Goal: Task Accomplishment & Management: Complete application form

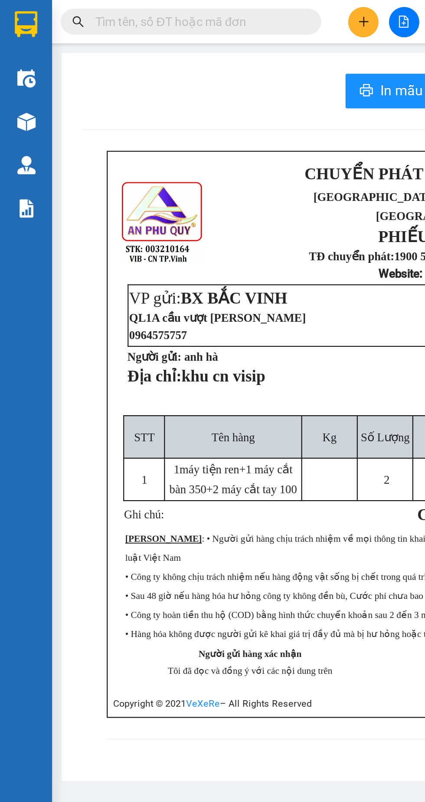
click at [13, 10] on img at bounding box center [12, 12] width 11 height 13
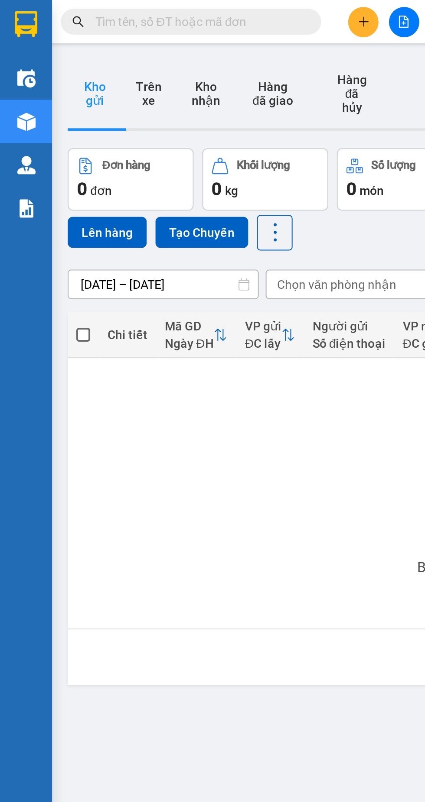
click at [118, 11] on input "text" at bounding box center [99, 11] width 102 height 10
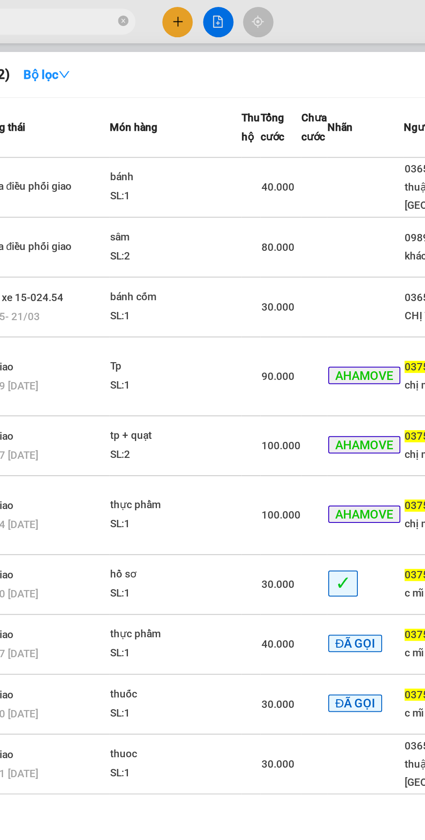
type input "0375153555"
click at [204, 90] on div "bánh" at bounding box center [180, 89] width 65 height 10
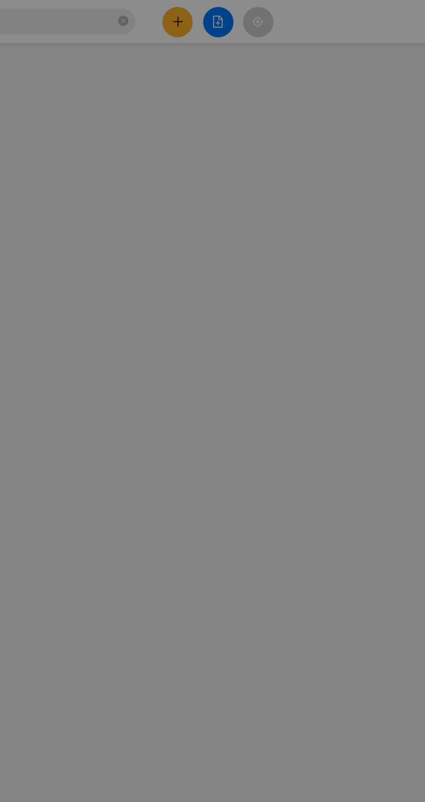
type input "0365999089"
type input "thuận phòng vé [GEOGRAPHIC_DATA]"
type input "0375153555"
type input "chị mĩ"
checkbox input "true"
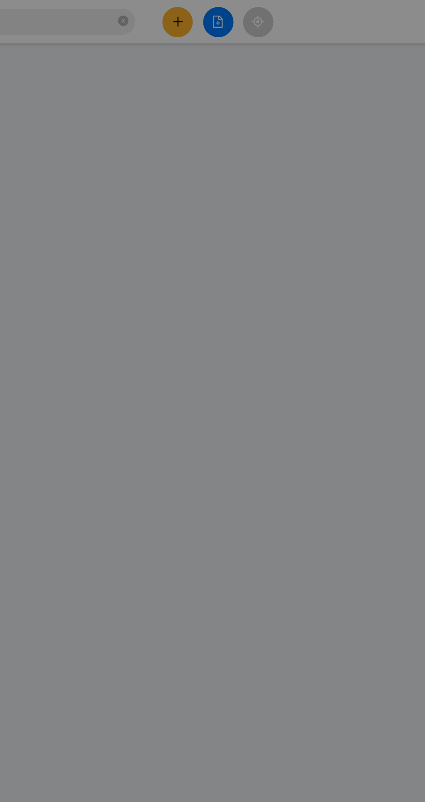
type input "bx bv"
type input "0"
type input "40.000"
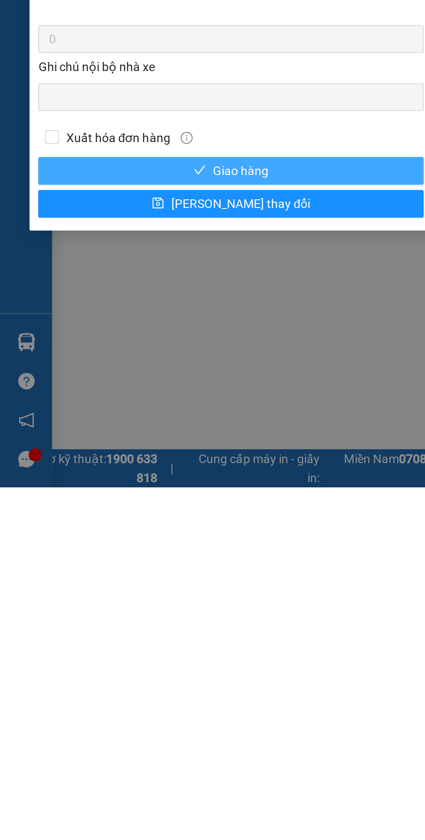
click at [127, 684] on span "Giao hàng" at bounding box center [120, 682] width 28 height 10
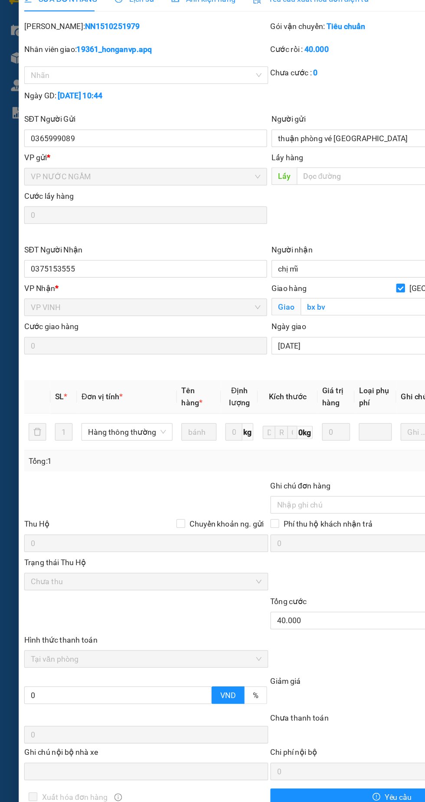
scroll to position [19, 0]
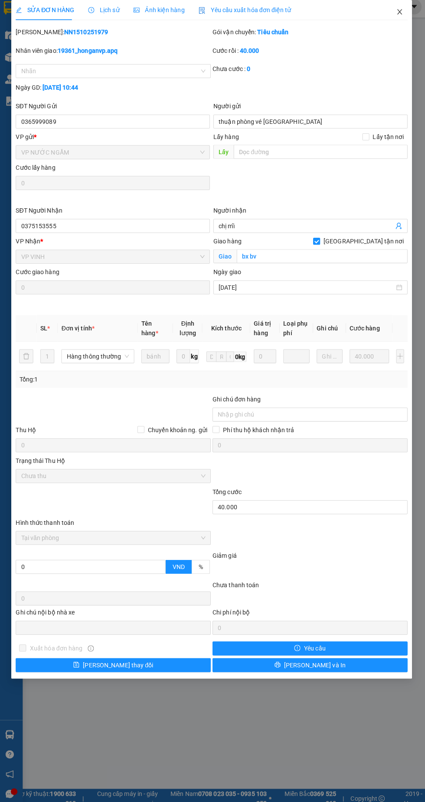
click at [397, 16] on icon "close" at bounding box center [397, 15] width 5 height 5
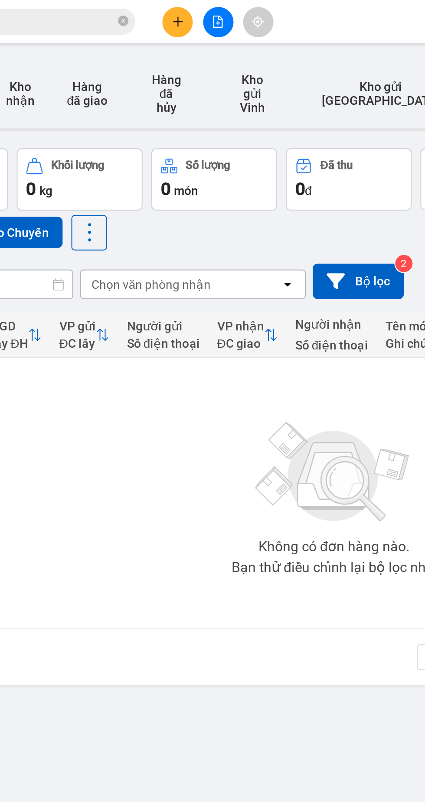
click at [180, 13] on icon "plus" at bounding box center [182, 11] width 6 height 6
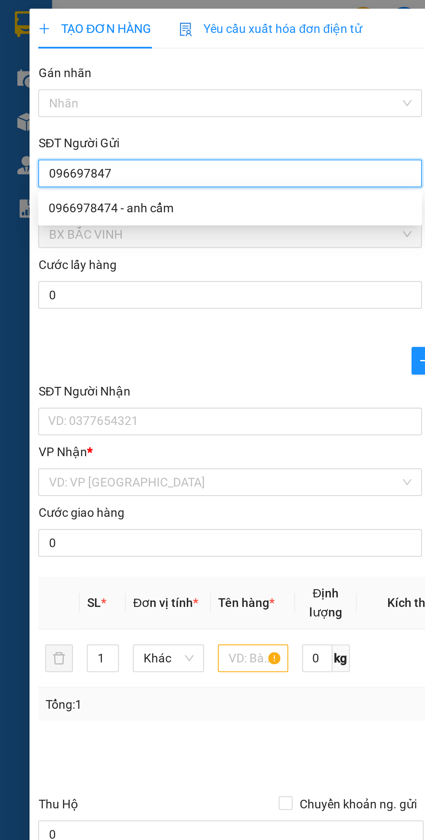
type input "0966978474"
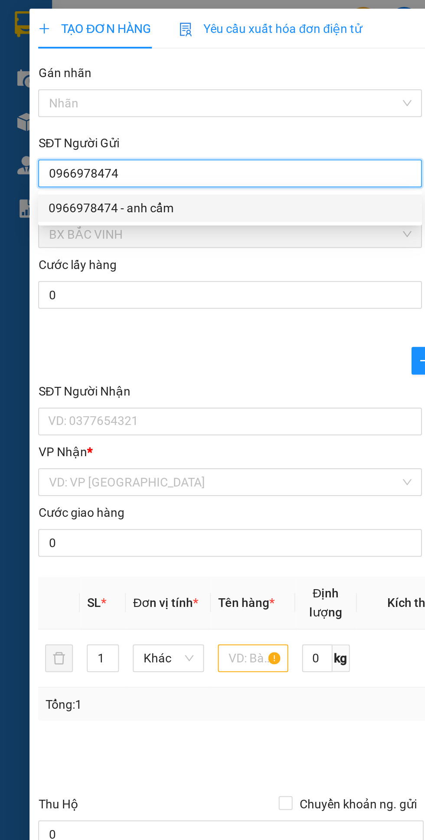
click at [87, 104] on div "0966978474 - anh cẩm" at bounding box center [114, 104] width 181 height 10
type input "anh cẩm"
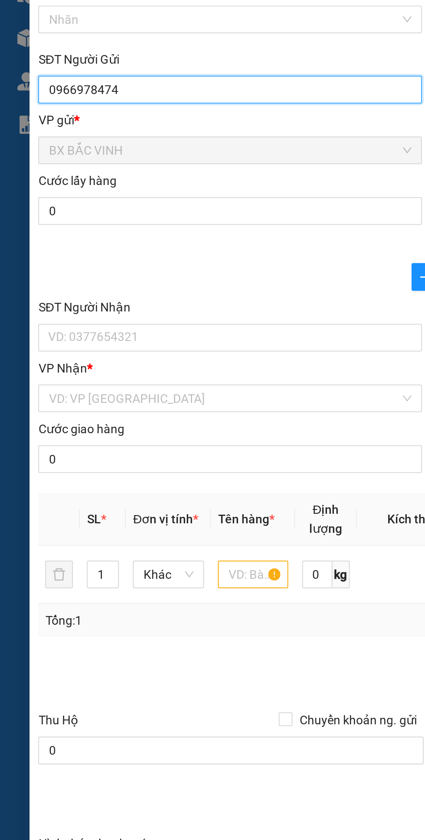
type input "0966978474"
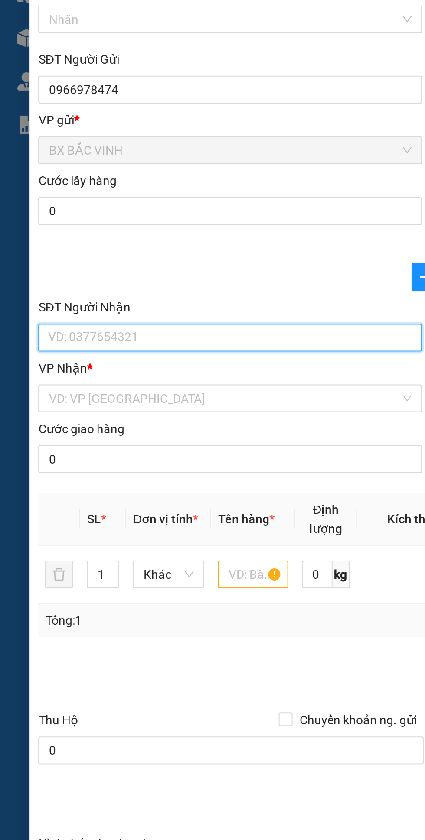
click at [93, 212] on input "SĐT Người Nhận" at bounding box center [115, 211] width 192 height 14
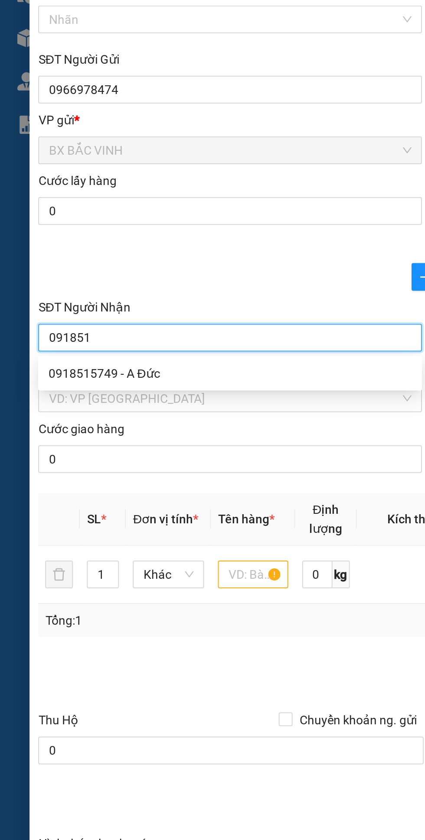
click at [73, 227] on div "0918515749 - A Đức" at bounding box center [114, 229] width 181 height 10
type input "0918515749"
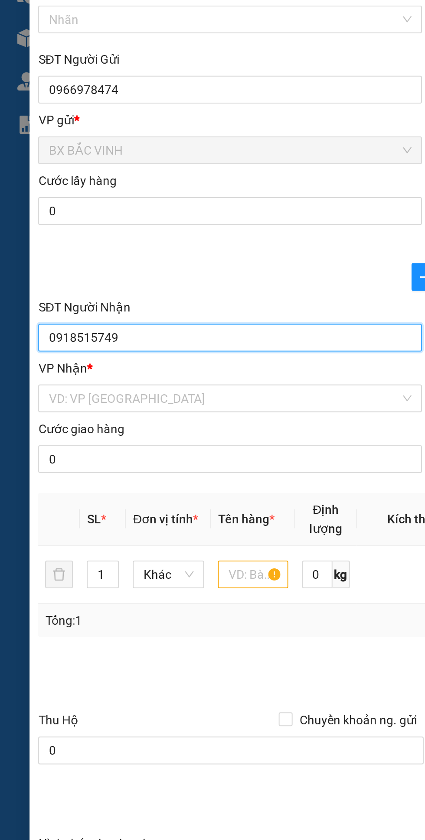
type input "A Đức"
checkbox input "true"
type input "vp"
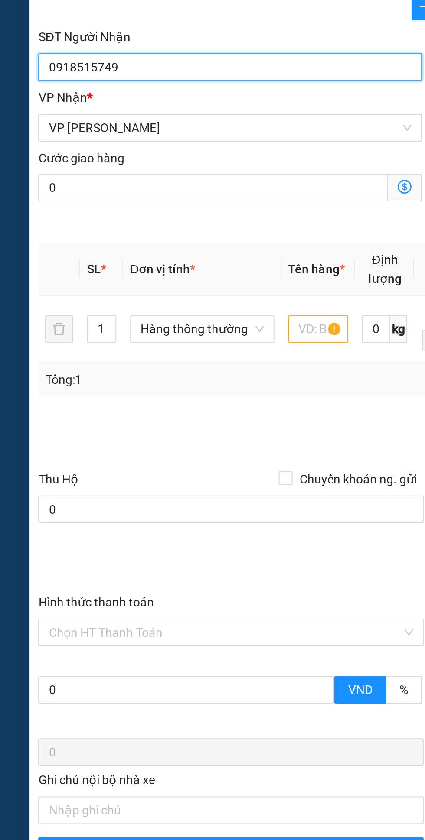
type input "0918515749"
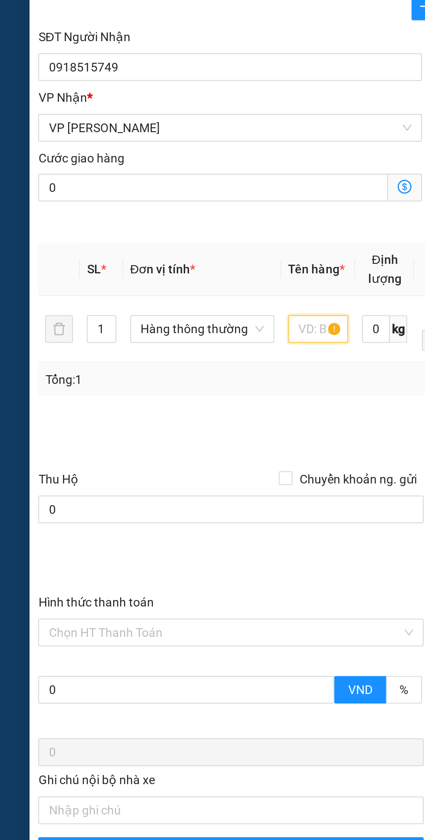
click at [158, 344] on input "text" at bounding box center [159, 341] width 30 height 14
click at [55, 344] on span "down" at bounding box center [53, 344] width 5 height 5
type input "Gà+cup"
click at [53, 338] on icon "up" at bounding box center [53, 338] width 3 height 3
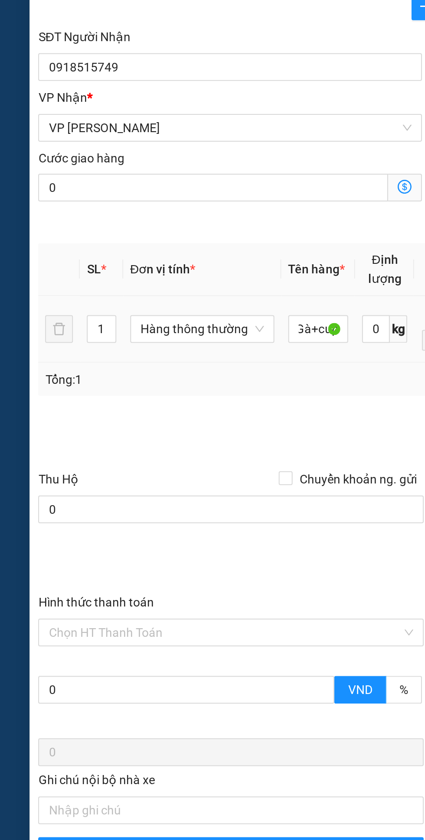
type input "2"
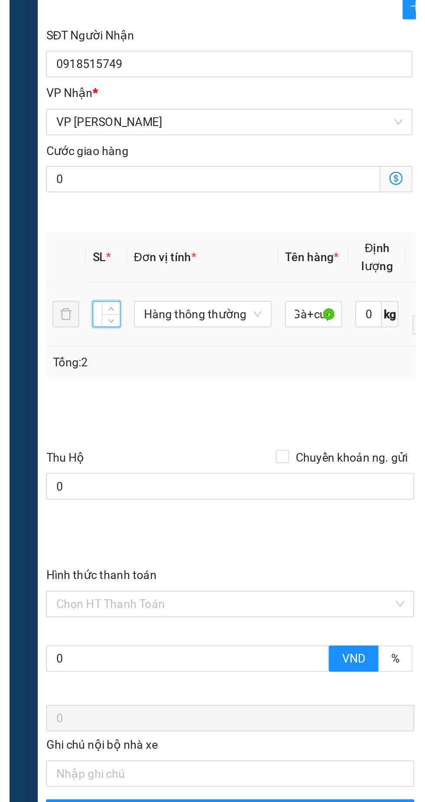
scroll to position [0, 0]
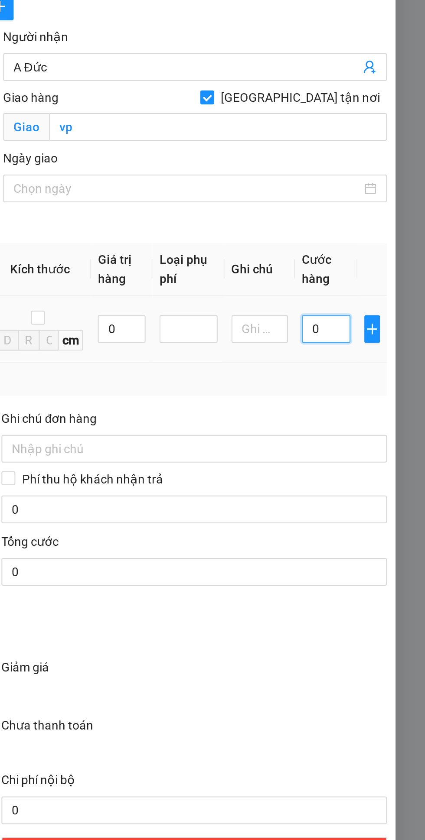
click at [374, 344] on input "0" at bounding box center [375, 341] width 24 height 14
type input "1"
type input "15"
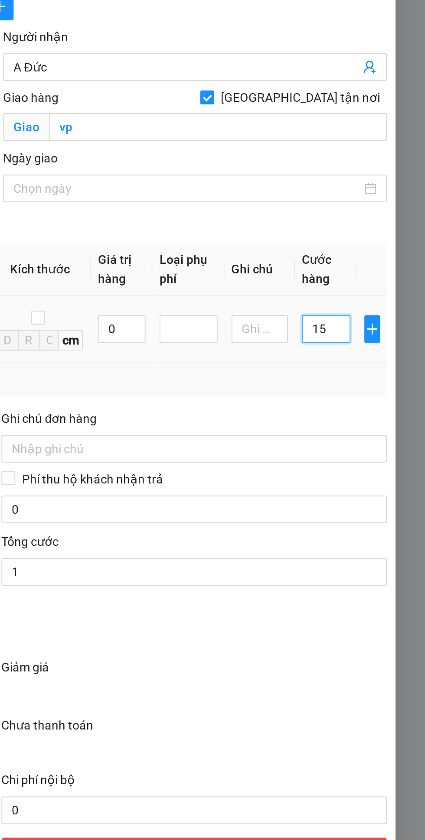
type input "15"
type input "150"
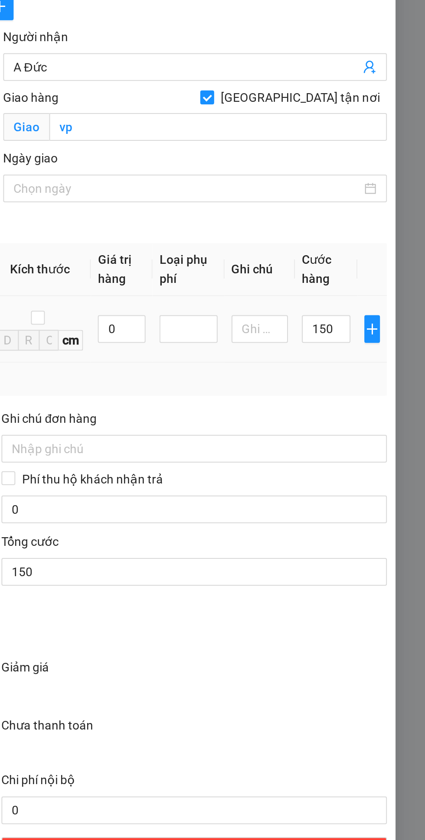
click at [367, 370] on div "Tổng: 2" at bounding box center [212, 367] width 379 height 10
type input "150.000"
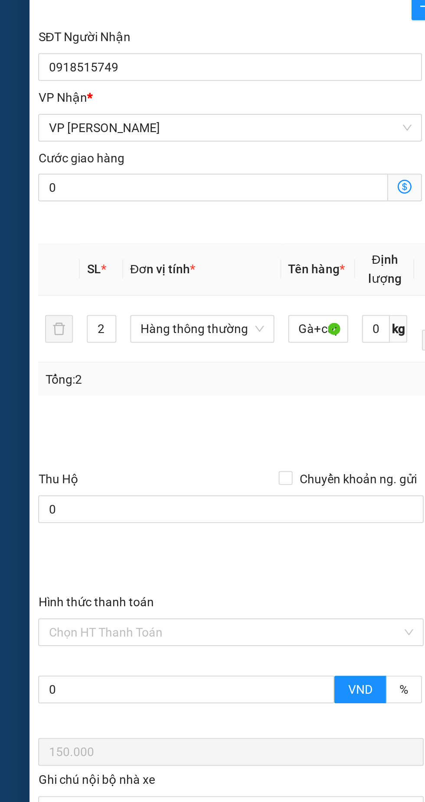
click at [84, 493] on input "Hình thức thanh toán" at bounding box center [112, 493] width 176 height 13
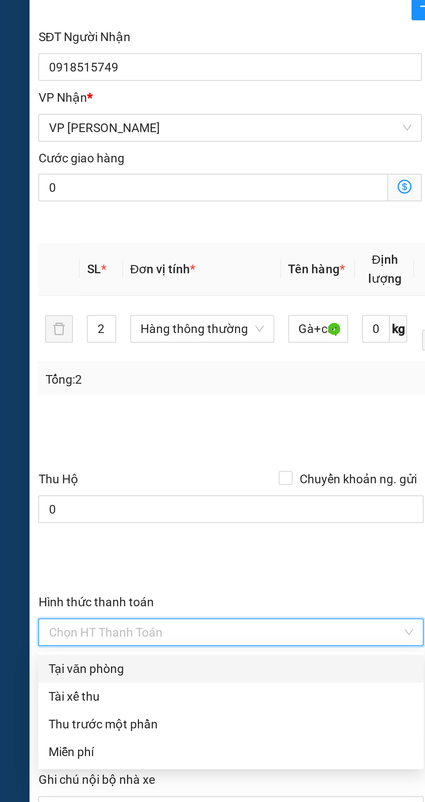
click at [59, 512] on div "Tại văn phòng" at bounding box center [115, 511] width 182 height 10
type input "0"
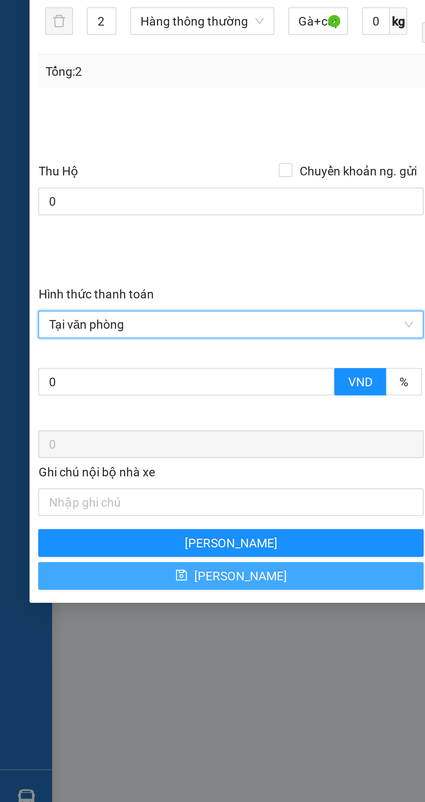
click at [126, 620] on button "[PERSON_NAME]" at bounding box center [115, 619] width 192 height 14
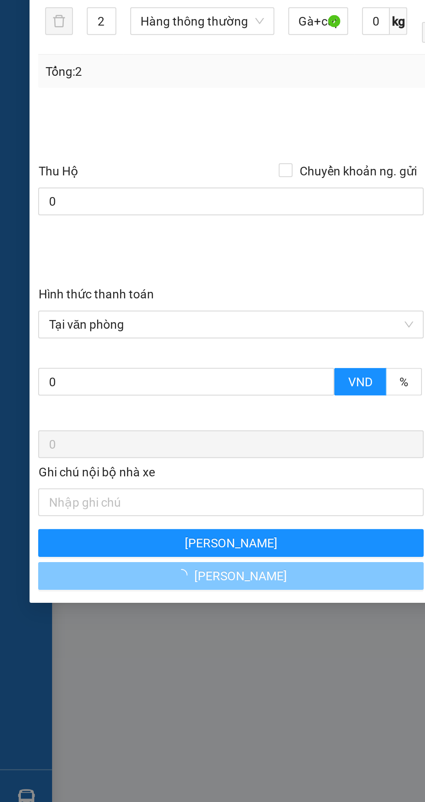
checkbox input "false"
type input "1"
type input "0"
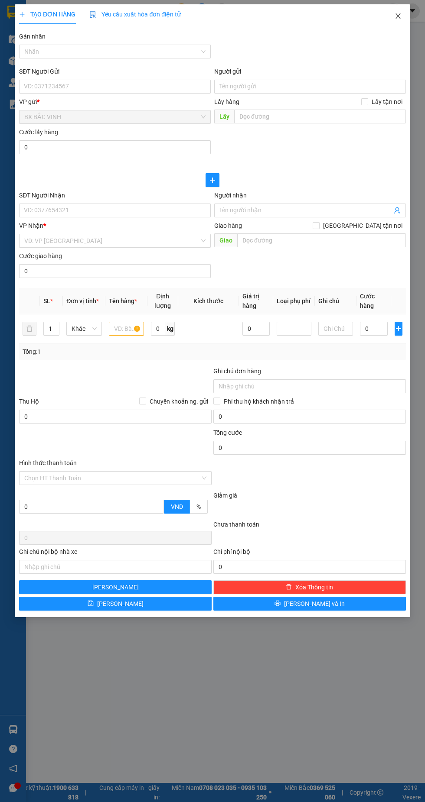
click at [397, 16] on icon "close" at bounding box center [397, 15] width 5 height 5
